Goal: Information Seeking & Learning: Learn about a topic

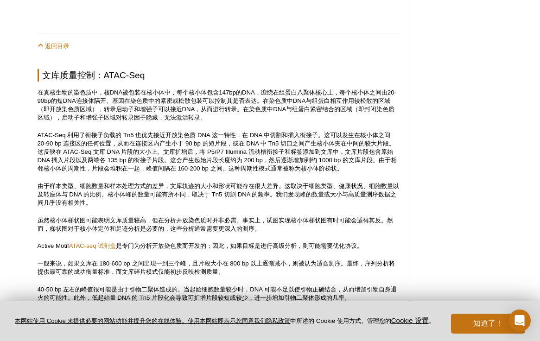
scroll to position [887, 0]
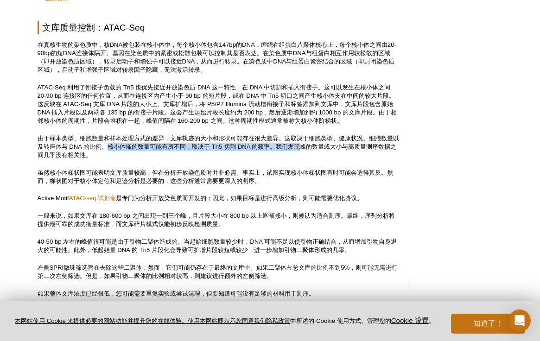
drag, startPoint x: 114, startPoint y: 147, endPoint x: 311, endPoint y: 149, distance: 197.4
click at [311, 149] on font "由于样本类型、细胞数量和样本处理方式的差异，文库轨迹的大小和形状可能存在很大差异。这取决于细胞类型、健康状况、细胞数量以及转座体与 DNA 的比例。核小体峰的…" at bounding box center [218, 147] width 361 height 24
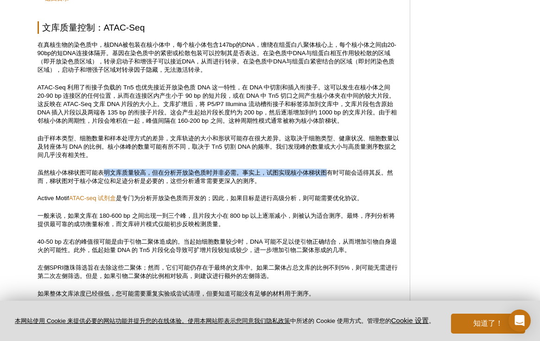
drag, startPoint x: 331, startPoint y: 173, endPoint x: 103, endPoint y: 170, distance: 228.5
click at [103, 170] on font "虽然核小体梯状图可能表明文库质量较高，但在分析开放染色质时并非必需。事实上，试图实现核小体梯状图有时可能会适得其反。然而，梯状图对于核小体定位和足迹分析是必要…" at bounding box center [215, 176] width 355 height 15
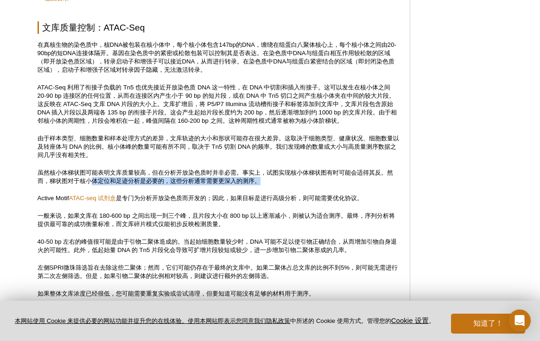
drag, startPoint x: 94, startPoint y: 183, endPoint x: 266, endPoint y: 179, distance: 172.0
click at [266, 179] on p "虽然核小体梯状图可能表明文库质量较高，但在分析开放染色质时并非必需。事实上，试图实现核小体梯状图有时可能会适得其反。然而，梯状图对于核小体定位和足迹分析是必要…" at bounding box center [219, 177] width 363 height 17
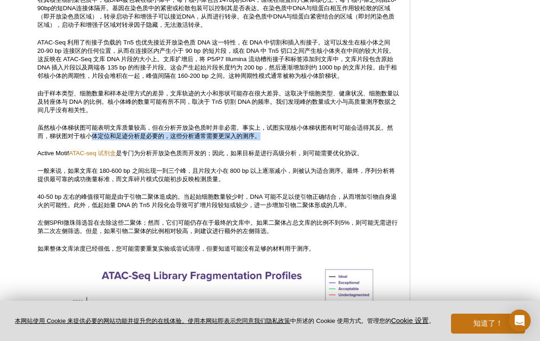
scroll to position [943, 0]
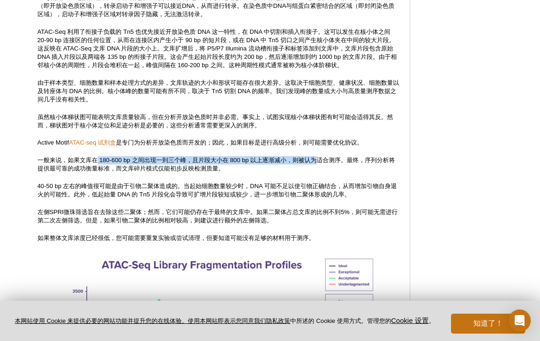
drag, startPoint x: 98, startPoint y: 160, endPoint x: 322, endPoint y: 161, distance: 224.3
click at [322, 161] on font "一般来说，如果文库在 180-600 bp 之间出现一到三个峰，且片段大小在 800 bp 以上逐渐减小，则被认为适合测序。最终，序列分析将提供最可靠的成功衡…" at bounding box center [217, 164] width 358 height 15
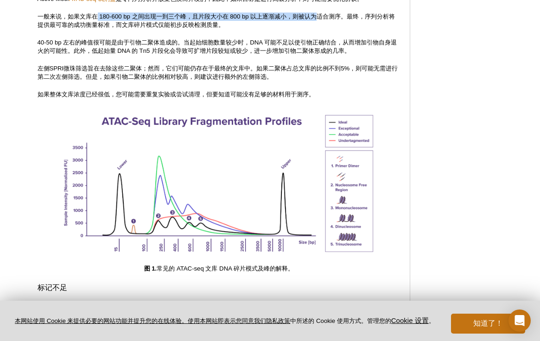
scroll to position [1047, 0]
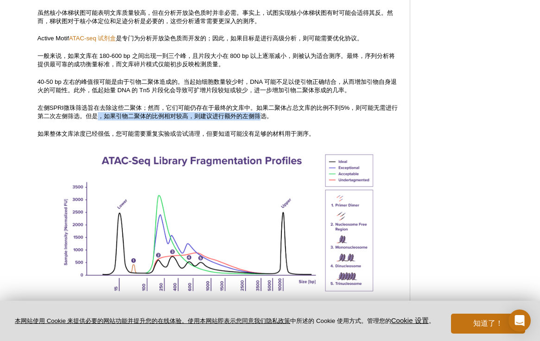
drag, startPoint x: 102, startPoint y: 118, endPoint x: 273, endPoint y: 114, distance: 171.0
click at [272, 114] on font "左侧SPRI微珠筛选旨在去除这些二聚体；然而，它们可能仍存在于最终的文库中。如果二聚体占总文库的比例不到5%，则可能无需进行第二次左侧筛选。但是，如果引物二聚…" at bounding box center [218, 111] width 361 height 15
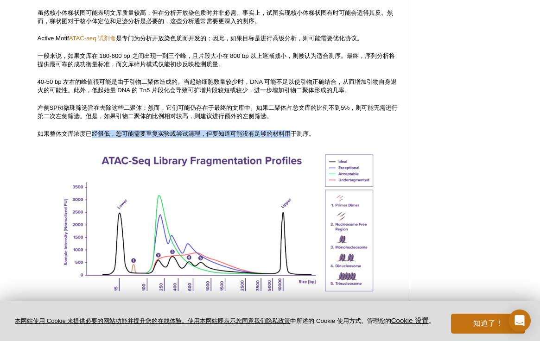
drag, startPoint x: 92, startPoint y: 135, endPoint x: 293, endPoint y: 131, distance: 201.6
click at [293, 131] on font "如果整体文库浓度已经很低，您可能需要重复实验或尝试清理，但要知道可能没有足够的材料用于测序。" at bounding box center [176, 133] width 277 height 7
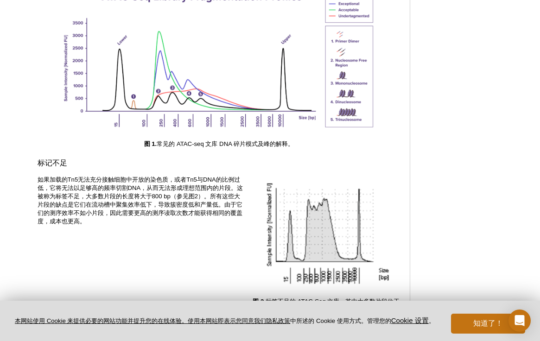
scroll to position [1270, 0]
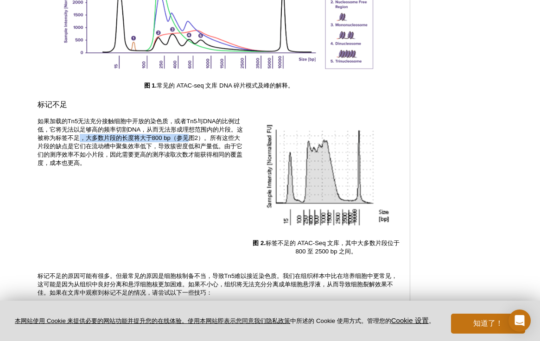
drag, startPoint x: 89, startPoint y: 139, endPoint x: 199, endPoint y: 135, distance: 109.9
click at [199, 135] on font "如果加载的Tn5无法充分接触细胞中开放的染色质，或者Tn5与DNA的比例过低，它将无法以足够高的频率切割DNA，从而无法形成理想范围内的片段。这被称为标签不足…" at bounding box center [141, 142] width 206 height 49
click at [95, 144] on font "如果加载的Tn5无法充分接触细胞中开放的染色质，或者Tn5与DNA的比例过低，它将无法以足够高的频率切割DNA，从而无法形成理想范围内的片段。这被称为标签不足…" at bounding box center [141, 142] width 206 height 49
drag, startPoint x: 78, startPoint y: 147, endPoint x: 198, endPoint y: 147, distance: 119.6
click at [198, 147] on font "如果加载的Tn5无法充分接触细胞中开放的染色质，或者Tn5与DNA的比例过低，它将无法以足够高的频率切割DNA，从而无法形成理想范围内的片段。这被称为标签不足…" at bounding box center [141, 142] width 206 height 49
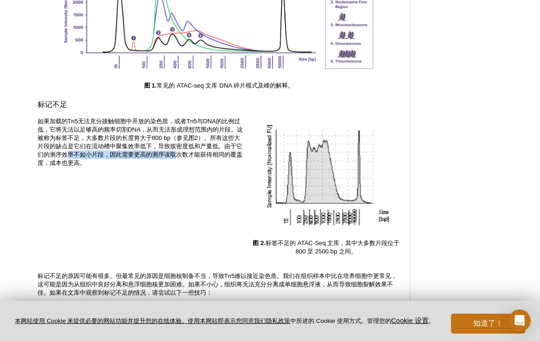
drag, startPoint x: 81, startPoint y: 155, endPoint x: 190, endPoint y: 152, distance: 109.4
click at [190, 152] on font "如果加载的Tn5无法充分接触细胞中开放的染色质，或者Tn5与DNA的比例过低，它将无法以足够高的频率切割DNA，从而无法形成理想范围内的片段。这被称为标签不足…" at bounding box center [141, 142] width 206 height 49
drag, startPoint x: 67, startPoint y: 163, endPoint x: 142, endPoint y: 163, distance: 75.1
click at [142, 163] on p "如果加载的Tn5无法充分接触细胞中开放的染色质，或者Tn5与DNA的比例过低，它将无法以足够高的频率切割DNA，从而无法形成理想范围内的片段。这被称为标签不足…" at bounding box center [142, 142] width 208 height 50
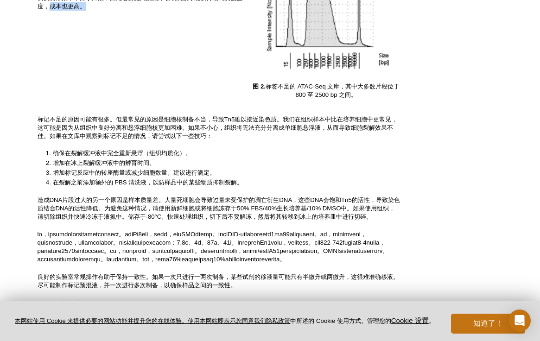
scroll to position [1436, 0]
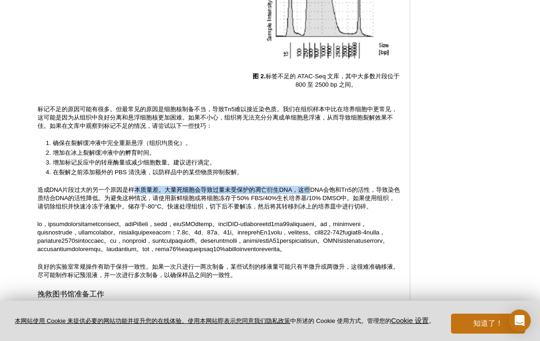
drag, startPoint x: 134, startPoint y: 191, endPoint x: 315, endPoint y: 192, distance: 181.2
click at [315, 192] on font "造成DNA片段过大的另一个原因是样本质量差。大量死细胞会导致过量未受保护的凋亡衍生DNA，这些DNA会饱和Tn5的活性，导致染色质结合DNA的活性降低。为避免…" at bounding box center [219, 198] width 362 height 24
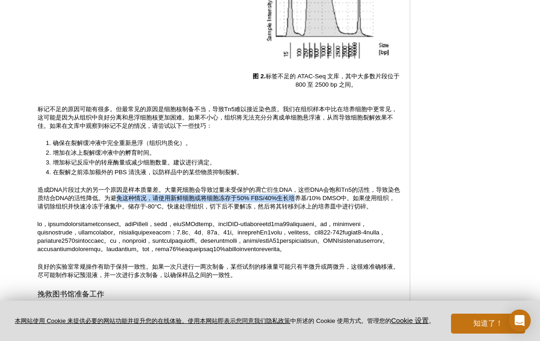
drag, startPoint x: 128, startPoint y: 199, endPoint x: 303, endPoint y: 199, distance: 174.7
click at [304, 199] on font "造成DNA片段过大的另一个原因是样本质量差。大量死细胞会导致过量未受保护的凋亡衍生DNA，这些DNA会饱和Tn5的活性，导致染色质结合DNA的活性降低。为避免…" at bounding box center [219, 198] width 362 height 24
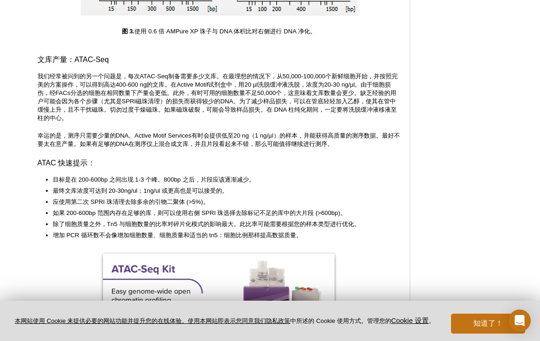
scroll to position [1870, 0]
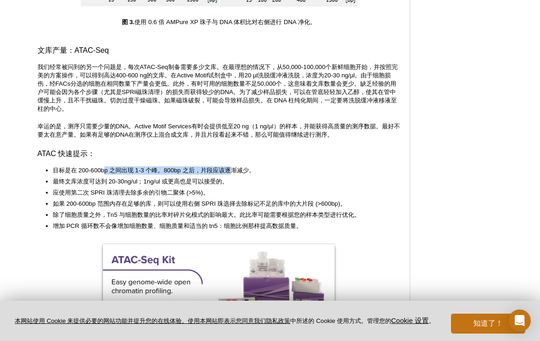
drag, startPoint x: 118, startPoint y: 196, endPoint x: 232, endPoint y: 196, distance: 114.0
click at [232, 174] on font "目标是在 200-600bp 之间出现 1-3 个峰。800bp 之后，片段应该逐渐减少。" at bounding box center [154, 170] width 202 height 7
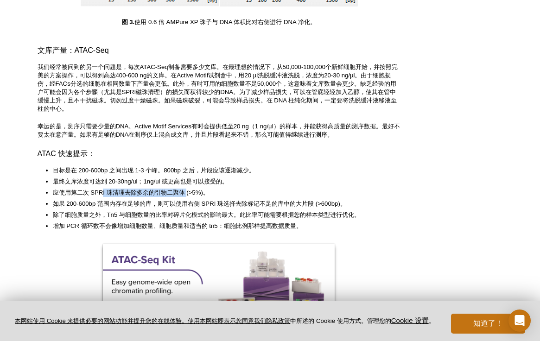
drag, startPoint x: 132, startPoint y: 217, endPoint x: 188, endPoint y: 216, distance: 56.5
click at [189, 196] on font "应使用第二次 SPRI 珠清理去除多余的引物二聚体 (>5%)。" at bounding box center [131, 192] width 156 height 7
drag, startPoint x: 158, startPoint y: 228, endPoint x: 141, endPoint y: 229, distance: 17.2
click at [159, 207] on font "如果 200-600bp 范围内存在足够的库，则可以使用右侧 SPRI 珠选择去除标记不足的库中的大片段 (>600bp)。" at bounding box center [199, 203] width 293 height 7
drag, startPoint x: 127, startPoint y: 228, endPoint x: 192, endPoint y: 229, distance: 65.3
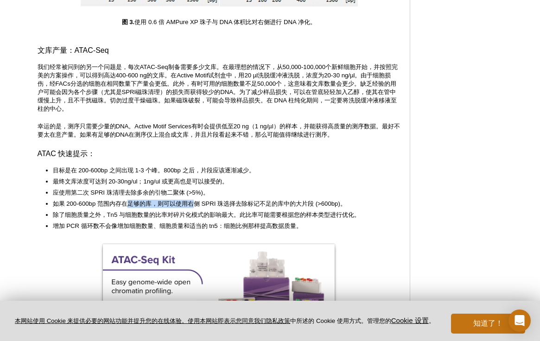
click at [192, 207] on font "如果 200-600bp 范围内存在足够的库，则可以使用右侧 SPRI 珠选择去除标记不足的库中的大片段 (>600bp)。" at bounding box center [199, 203] width 293 height 7
drag, startPoint x: 256, startPoint y: 227, endPoint x: 109, endPoint y: 228, distance: 146.9
click at [109, 207] on font "如果 200-600bp 范围内存在足够的库，则可以使用右侧 SPRI 珠选择去除标记不足的库中的大片段 (>600bp)。" at bounding box center [199, 203] width 293 height 7
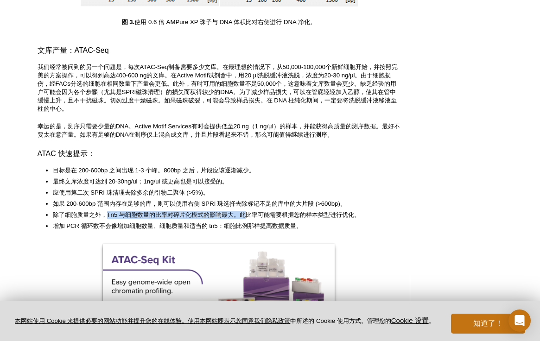
drag, startPoint x: 107, startPoint y: 240, endPoint x: 246, endPoint y: 241, distance: 138.6
click at [246, 218] on font "除了细胞质量之外，Tn5 与细胞数量的比率对碎片化模式的影响最大。此比率可能需要根据您的样本类型进行优化。" at bounding box center [206, 214] width 307 height 7
